Goal: Task Accomplishment & Management: Complete application form

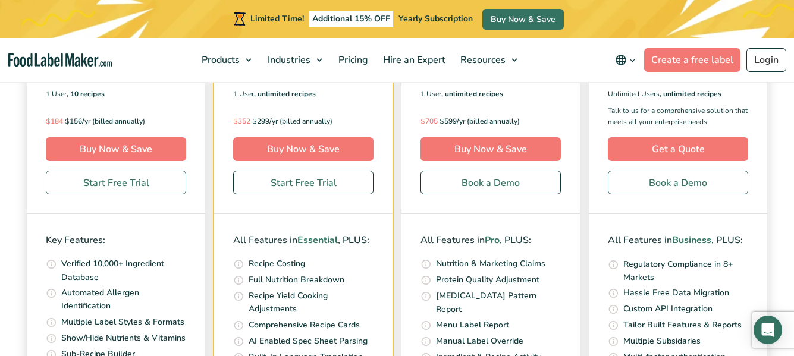
scroll to position [4258, 0]
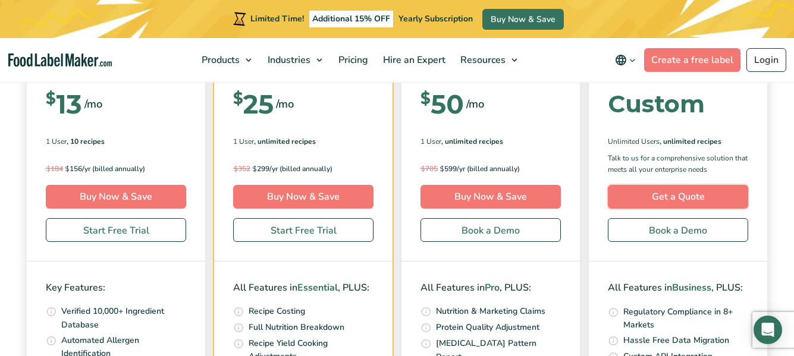
click at [740, 187] on link "Get a Quote" at bounding box center [678, 197] width 140 height 24
click at [753, 167] on div "Enterprise Top-tier solution, offering world Class scalability, reliability, & …" at bounding box center [678, 118] width 179 height 288
click at [707, 157] on p "Talk to us for a comprehensive solution that meets all your enterprise needs" at bounding box center [678, 164] width 140 height 23
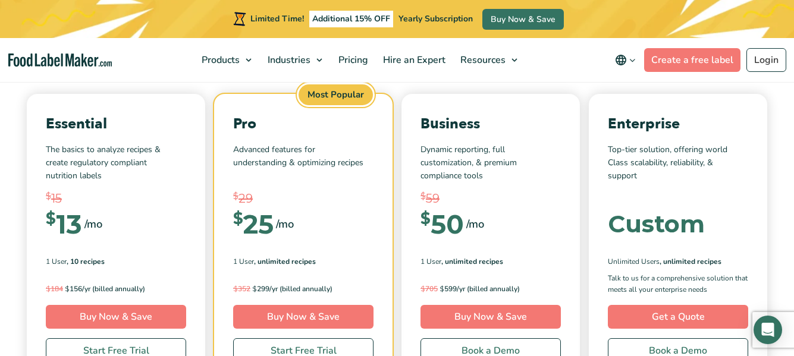
scroll to position [4194, 0]
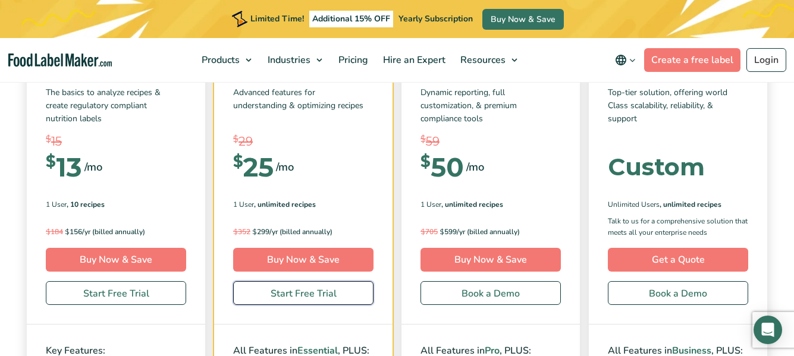
click at [293, 296] on link "Start Free Trial" at bounding box center [303, 293] width 140 height 24
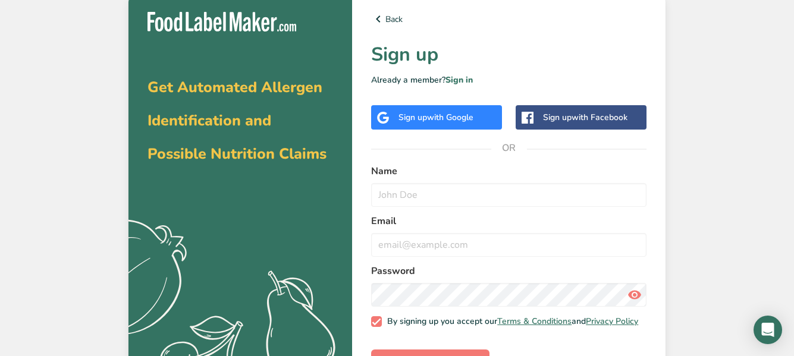
click at [420, 114] on div "Sign up with Google" at bounding box center [436, 117] width 75 height 12
click at [420, 139] on div "Back Sign up Already a member? Sign in Sign up with Google Sign up with Faceboo…" at bounding box center [509, 198] width 314 height 411
click at [417, 187] on input "text" at bounding box center [509, 195] width 276 height 24
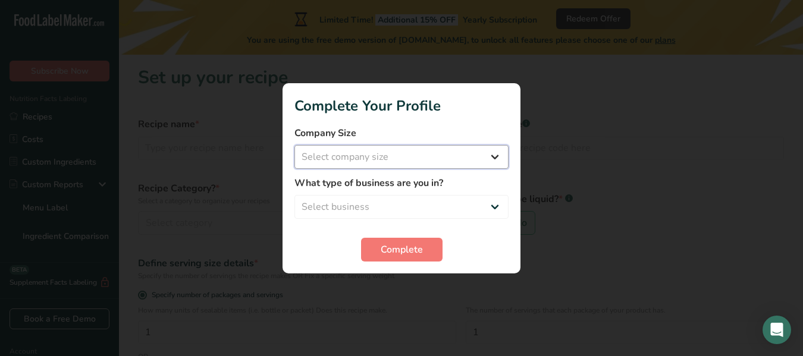
click at [364, 150] on select "Select company size Fewer than 10 Employees 10 to 50 Employees 51 to 500 Employ…" at bounding box center [402, 157] width 214 height 24
click at [492, 154] on select "Select company size Fewer than 10 Employees 10 to 50 Employees 51 to 500 Employ…" at bounding box center [402, 157] width 214 height 24
click at [496, 155] on select "Select company size Fewer than 10 Employees 10 to 50 Employees 51 to 500 Employ…" at bounding box center [402, 157] width 214 height 24
select select "1"
click at [295, 145] on select "Select company size Fewer than 10 Employees 10 to 50 Employees 51 to 500 Employ…" at bounding box center [402, 157] width 214 height 24
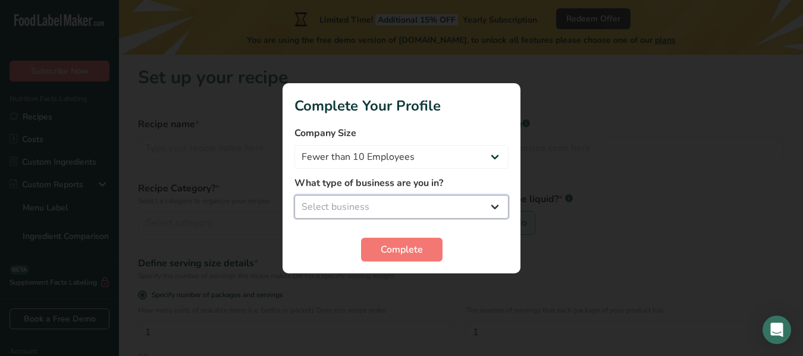
click at [496, 205] on select "Select business Packaged Food Manufacturer Restaurant & Cafe Bakery Meal Plans …" at bounding box center [402, 207] width 214 height 24
click at [500, 205] on select "Select business Packaged Food Manufacturer Restaurant & Cafe Bakery Meal Plans …" at bounding box center [402, 207] width 214 height 24
select select "1"
click at [295, 195] on select "Select business Packaged Food Manufacturer Restaurant & Cafe Bakery Meal Plans …" at bounding box center [402, 207] width 214 height 24
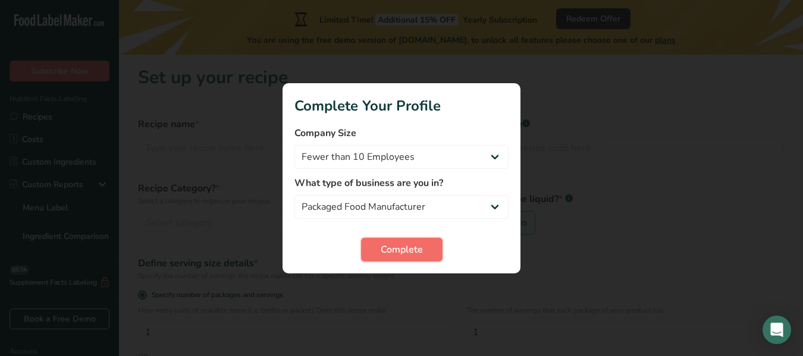
click at [417, 253] on span "Complete" at bounding box center [402, 250] width 42 height 14
